Goal: Check status: Check status

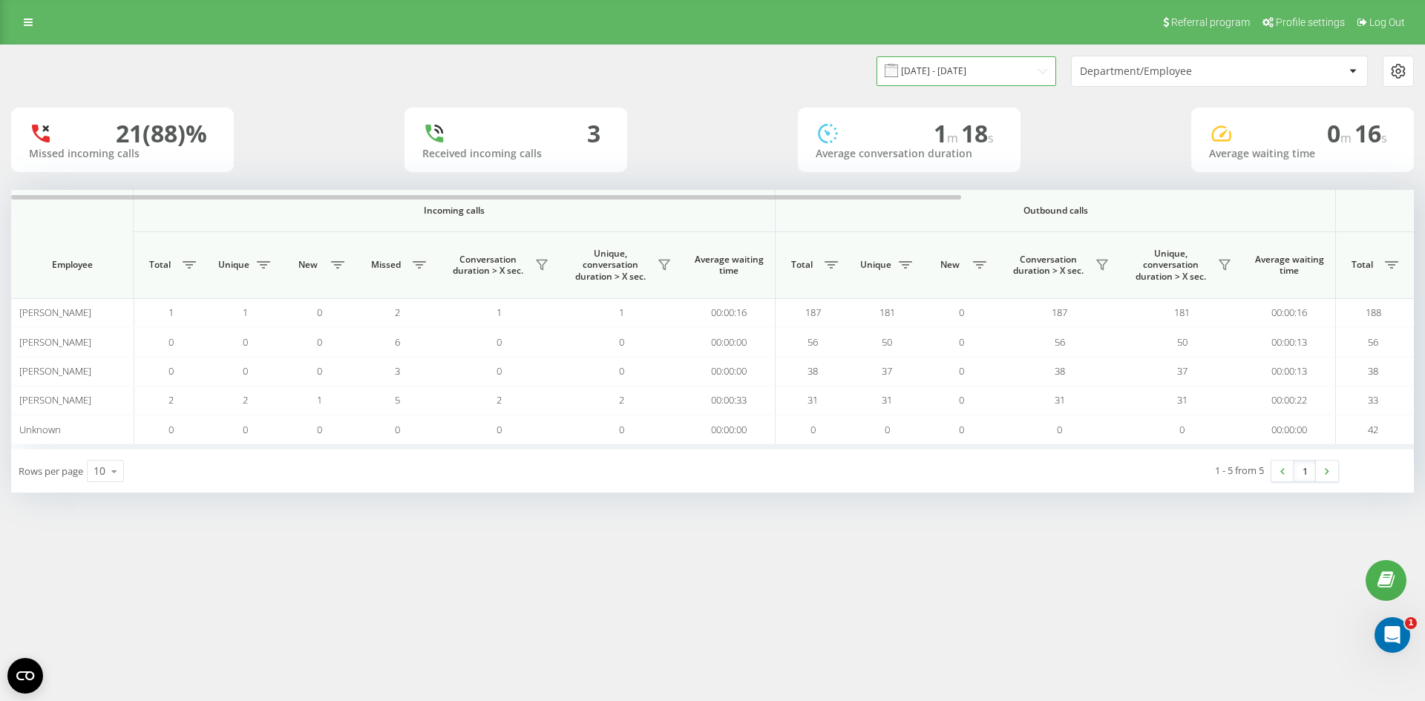
click at [1038, 78] on input "[DATE] - [DATE]" at bounding box center [967, 70] width 180 height 29
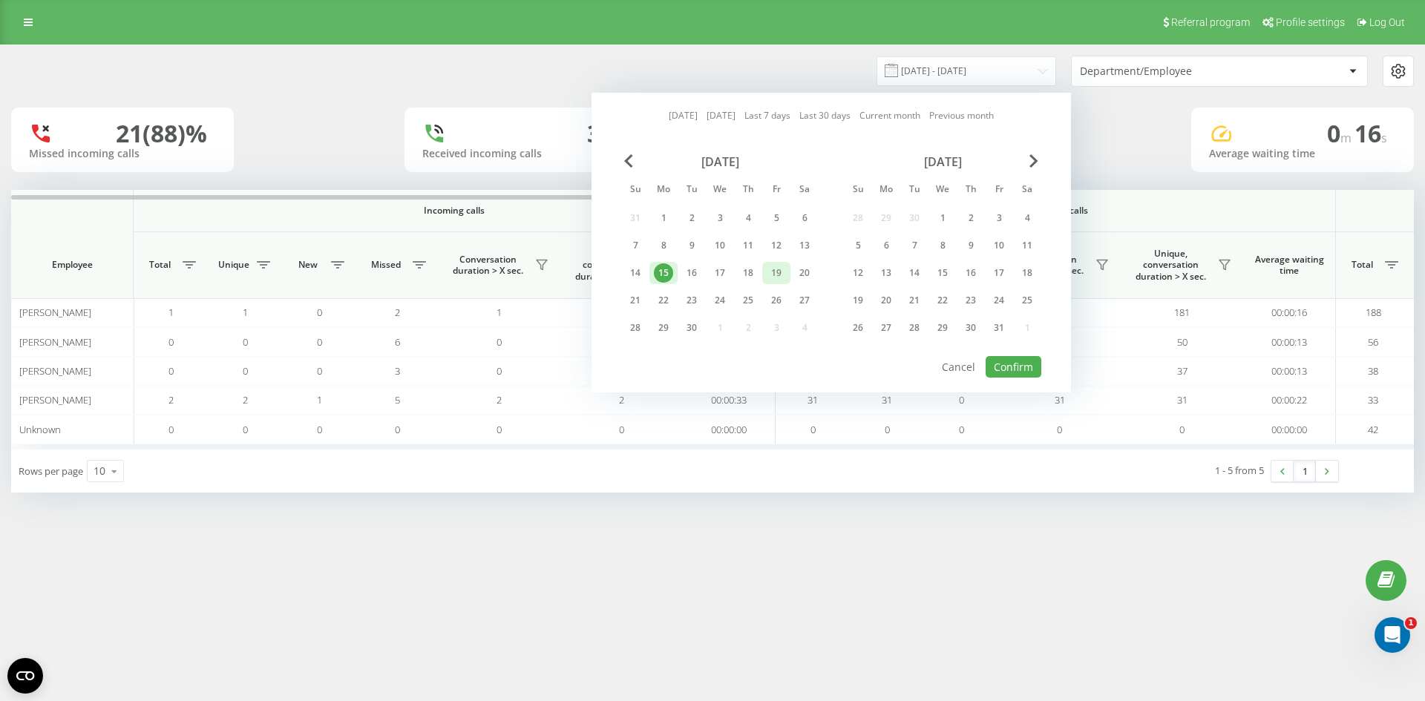
click at [776, 267] on div "19" at bounding box center [776, 272] width 19 height 19
click at [1020, 364] on button "Confirm" at bounding box center [1014, 367] width 56 height 22
type input "[DATE] - [DATE]"
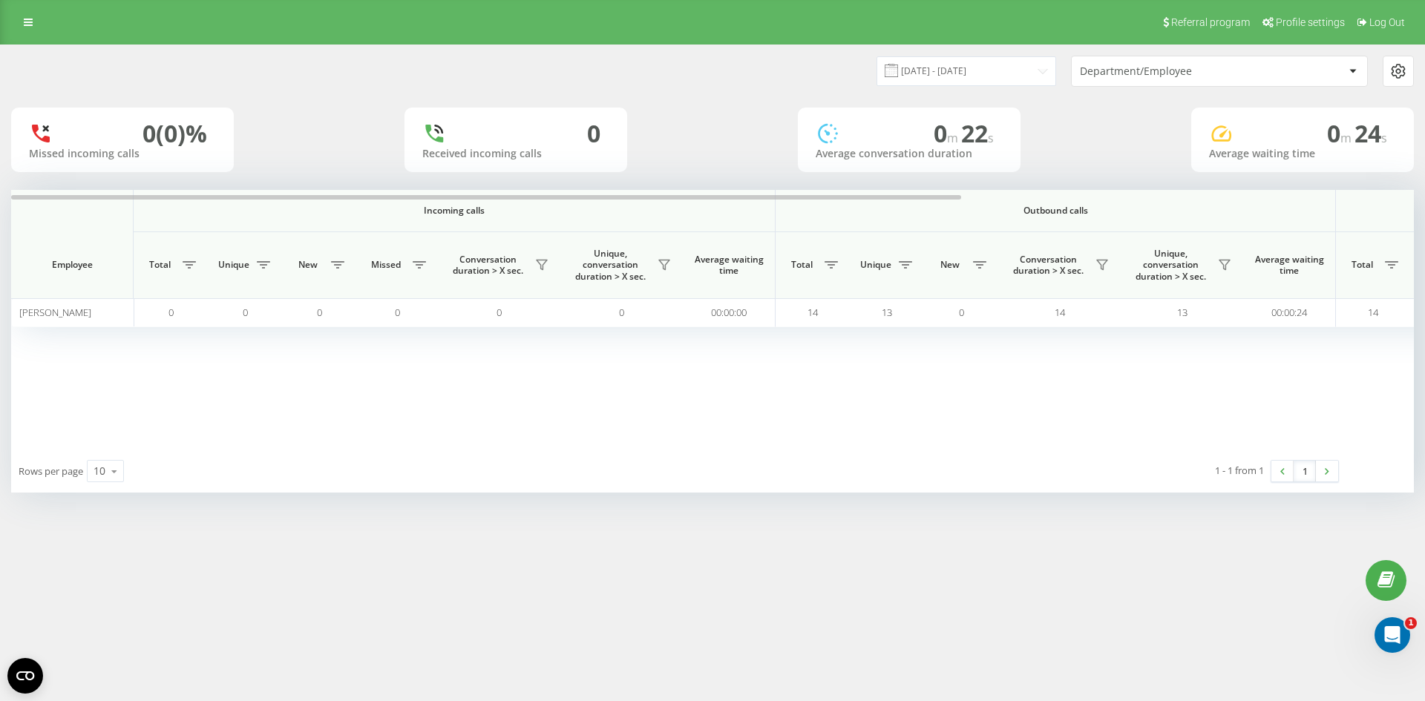
click at [925, 183] on div "[DATE] - [DATE] Department/Employee 0 (0)% Missed incoming calls 0 Received inc…" at bounding box center [712, 269] width 1403 height 448
drag, startPoint x: 925, startPoint y: 197, endPoint x: 0, endPoint y: 214, distance: 924.9
click at [0, 214] on div "19.09.2025 - 19.09.2025 Department/Employee 0 (0)% Missed incoming calls 0 Rece…" at bounding box center [712, 284] width 1425 height 478
